Goal: Information Seeking & Learning: Learn about a topic

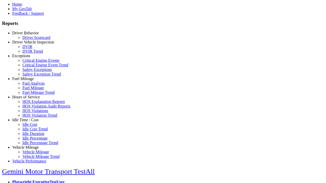
click at [29, 99] on link "Hours of Service" at bounding box center [25, 97] width 27 height 4
click at [33, 118] on link "HOS Violation Trend" at bounding box center [39, 115] width 35 height 4
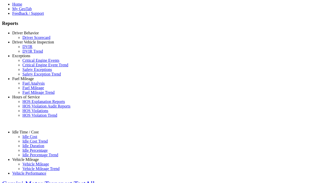
select select "**********"
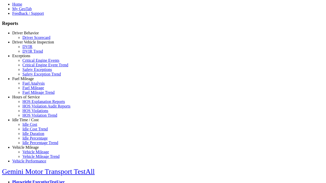
type input "**********"
